Goal: Task Accomplishment & Management: Complete application form

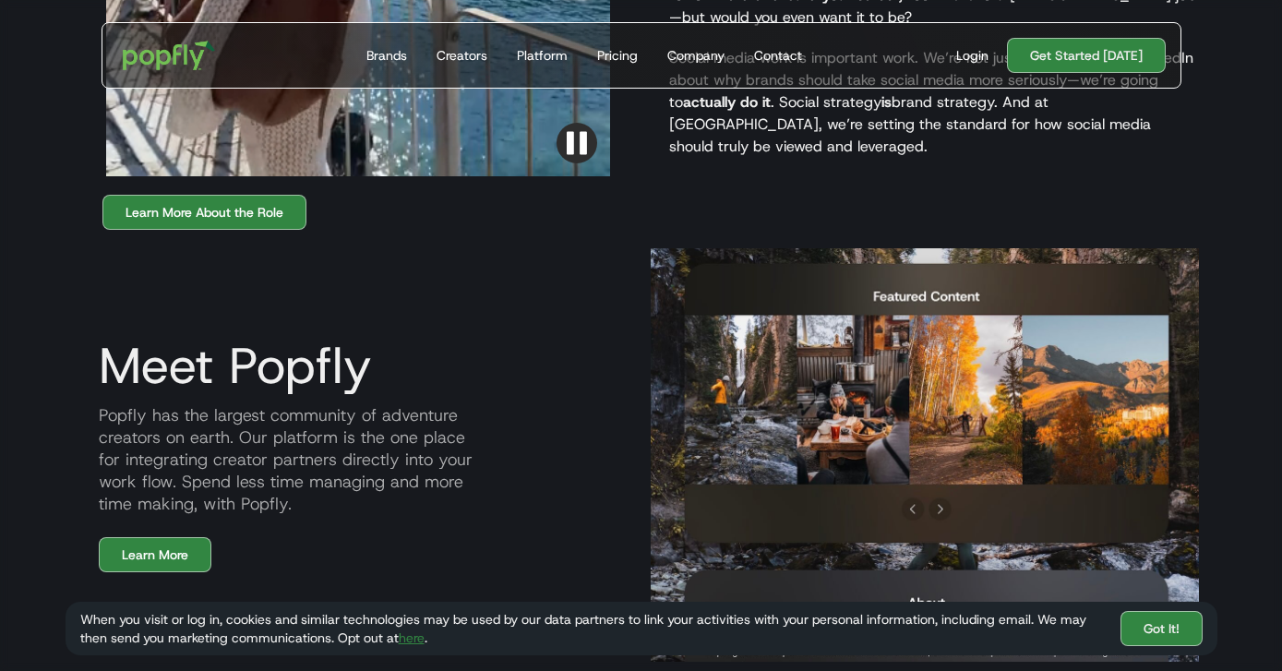
scroll to position [1924, 0]
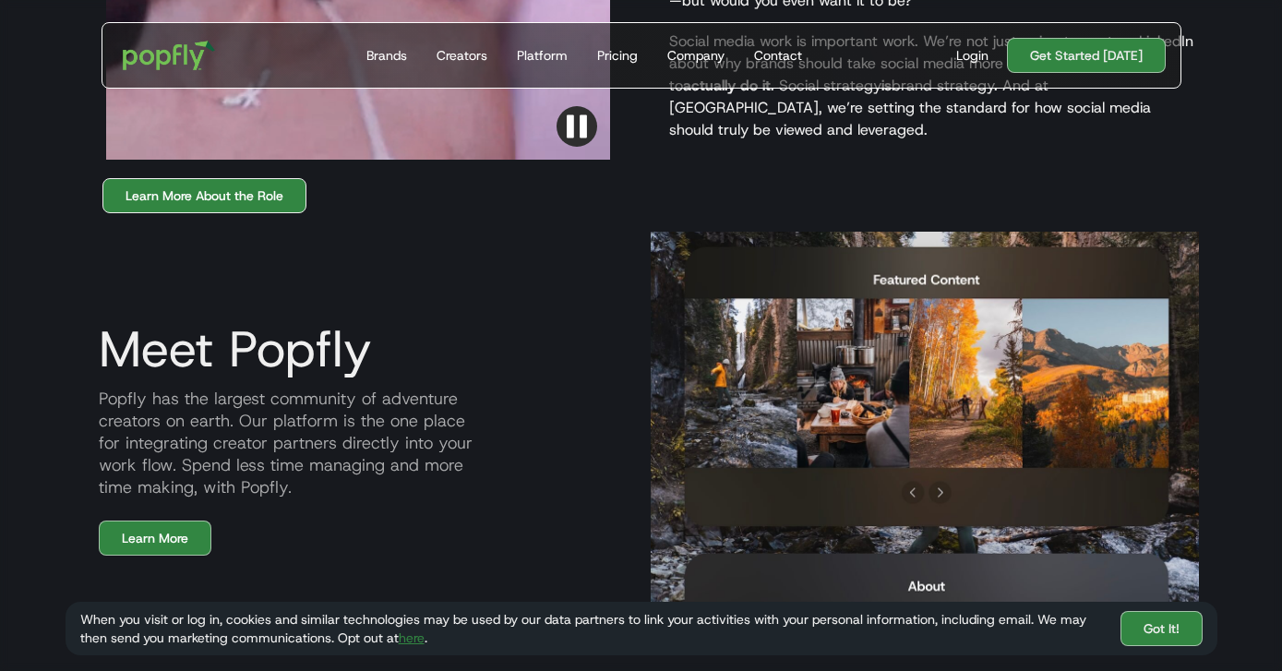
click at [266, 178] on link "Learn More About the Role" at bounding box center [204, 195] width 204 height 35
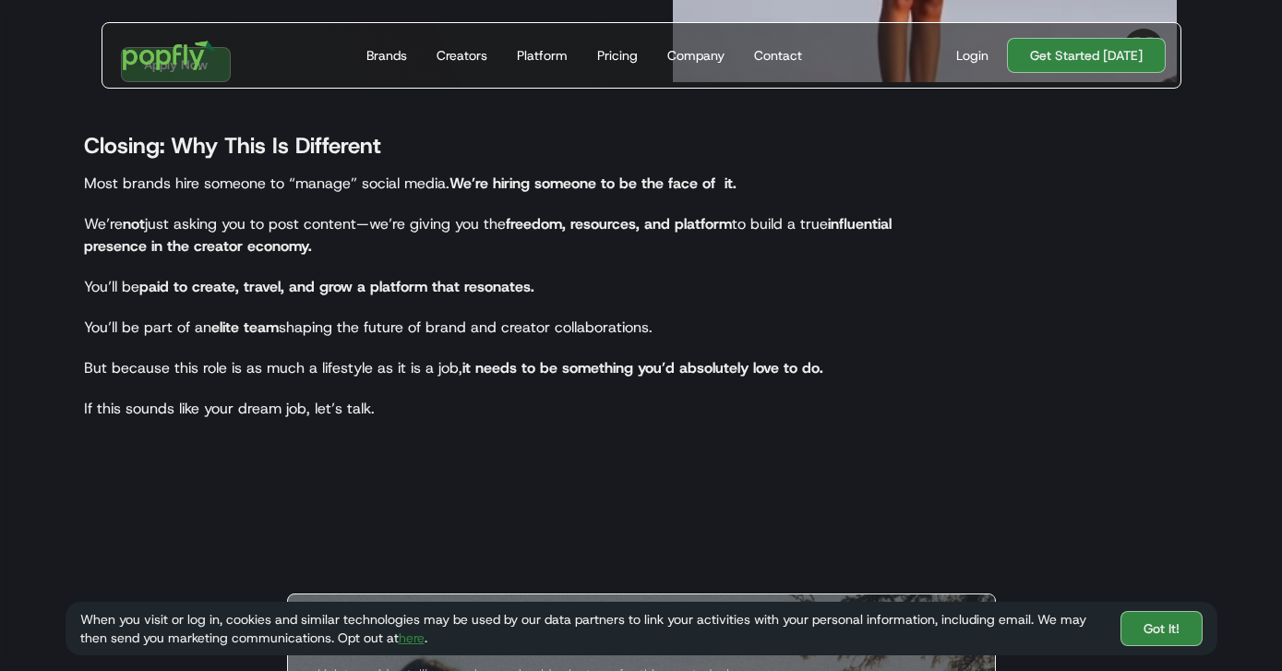
scroll to position [2832, 0]
